Goal: Communication & Community: Share content

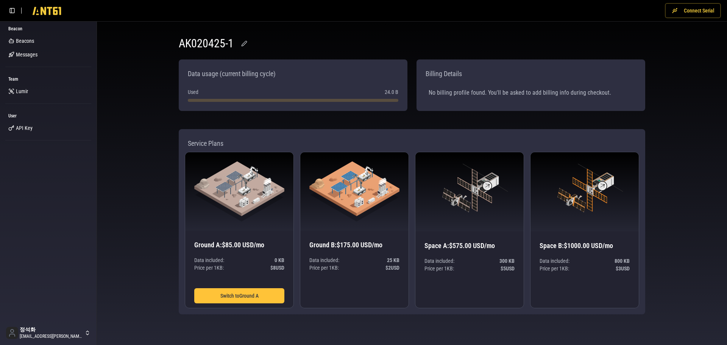
click at [689, 13] on button "Connect Serial" at bounding box center [693, 10] width 56 height 15
click at [37, 42] on link "Beacons" at bounding box center [48, 41] width 86 height 12
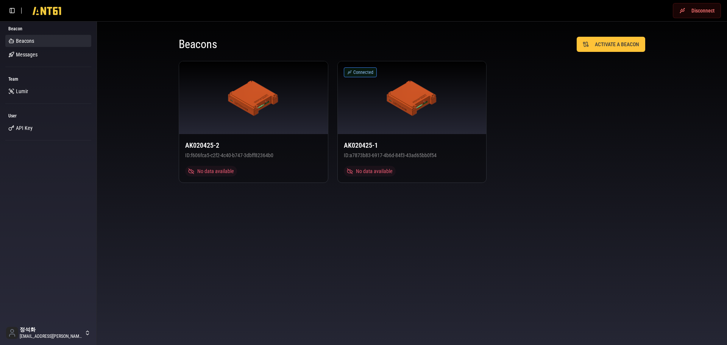
click at [617, 162] on div "AK020425-2 ID: f606fca5-c2f2-4c40-b747-3dbff82364b0 No data available Connected…" at bounding box center [412, 122] width 466 height 122
click at [33, 56] on span "Messages" at bounding box center [27, 55] width 22 height 8
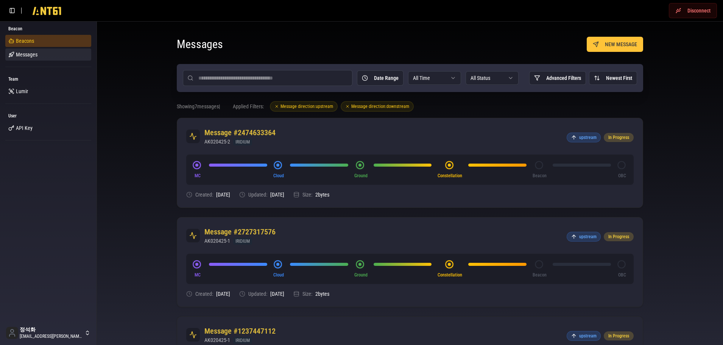
click at [36, 39] on link "Beacons" at bounding box center [48, 41] width 86 height 12
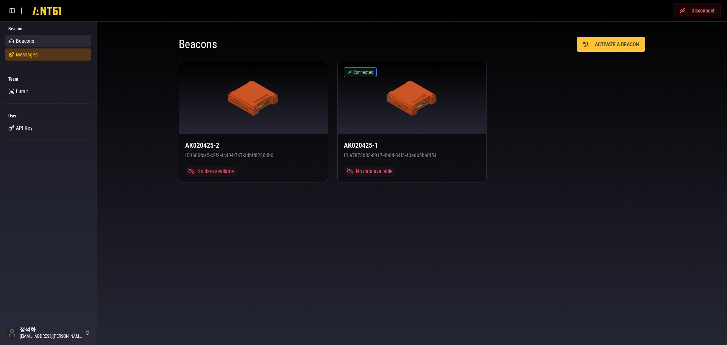
click at [29, 55] on span "Messages" at bounding box center [27, 55] width 22 height 8
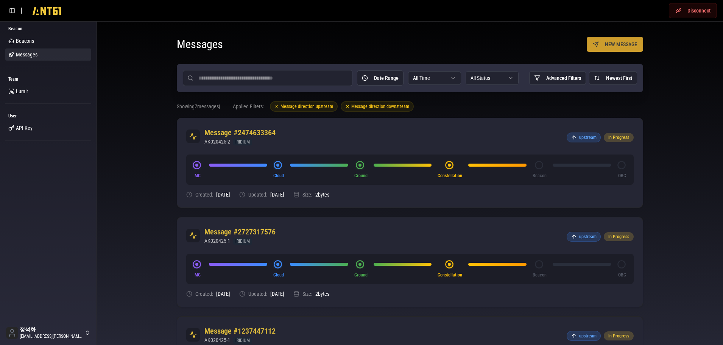
click at [605, 50] on button "NEW MESSAGE" at bounding box center [615, 44] width 56 height 15
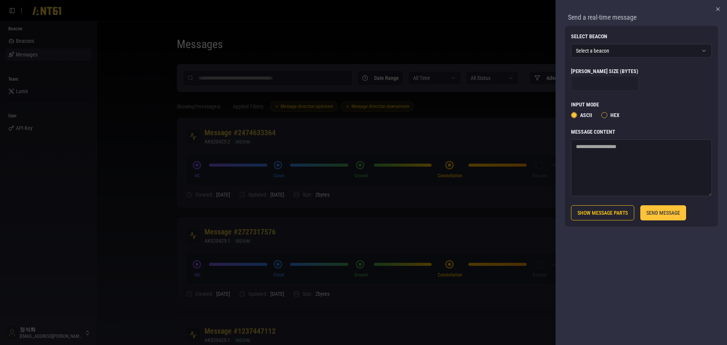
click at [615, 150] on textarea "Message Content" at bounding box center [641, 167] width 141 height 57
type textarea "****"
click at [669, 216] on button "SEND MESSAGE" at bounding box center [663, 212] width 46 height 15
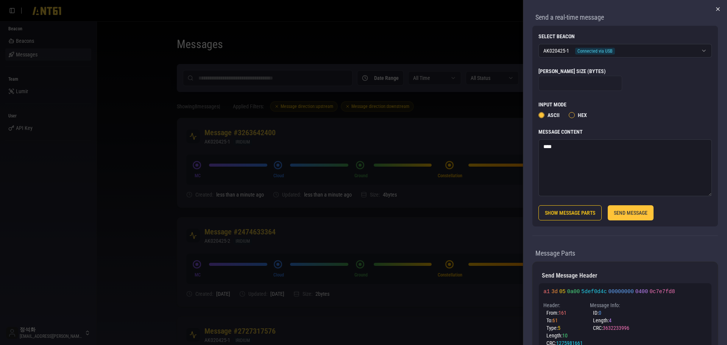
click at [715, 10] on icon "button" at bounding box center [718, 9] width 6 height 6
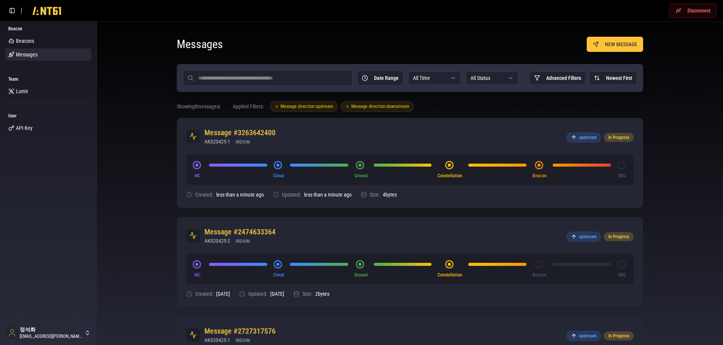
click at [38, 40] on link "Beacons" at bounding box center [48, 41] width 86 height 12
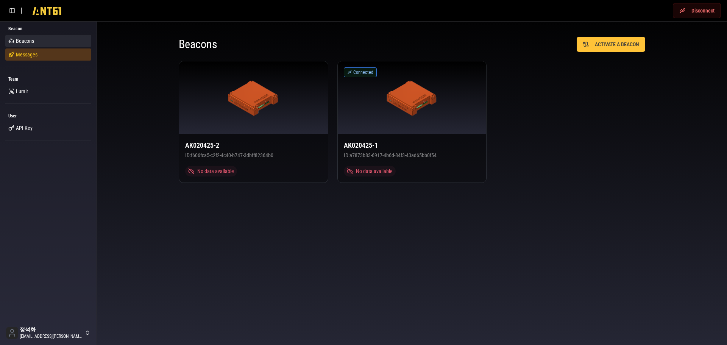
click at [23, 53] on span "Messages" at bounding box center [27, 55] width 22 height 8
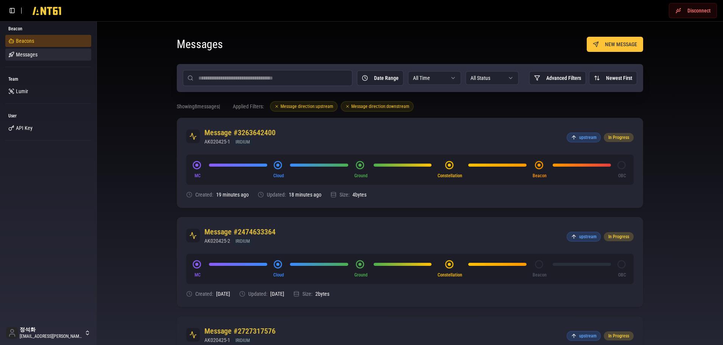
click at [29, 38] on span "Beacons" at bounding box center [25, 41] width 18 height 8
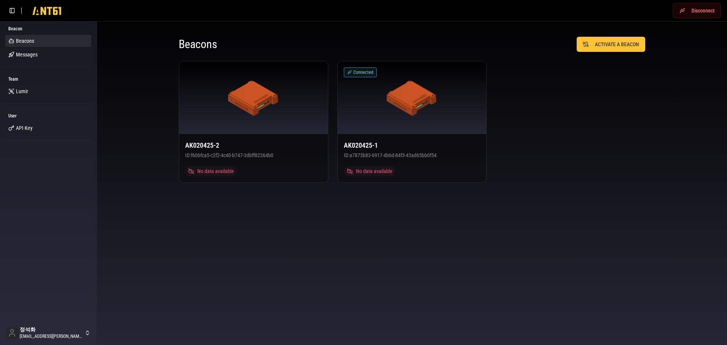
click at [366, 293] on body "Disconnect Beacon Beacons Messages Team [PERSON_NAME] User API Key 정석화 [EMAIL_A…" at bounding box center [363, 172] width 727 height 345
